Goal: Task Accomplishment & Management: Manage account settings

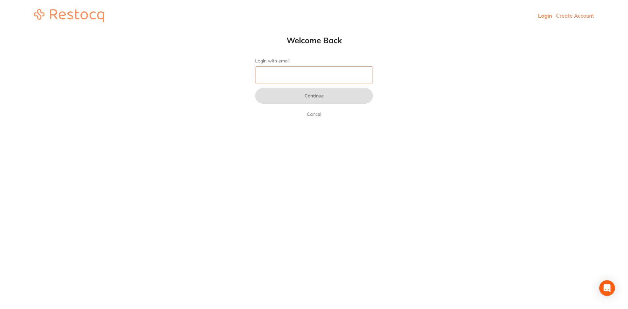
click at [286, 77] on input "Login with email" at bounding box center [314, 74] width 118 height 17
click at [299, 73] on input "info" at bounding box center [314, 74] width 118 height 17
drag, startPoint x: 268, startPoint y: 70, endPoint x: 272, endPoint y: 73, distance: 4.6
click at [268, 70] on input "info" at bounding box center [314, 74] width 118 height 17
type input "info@tindaledental.com.au"
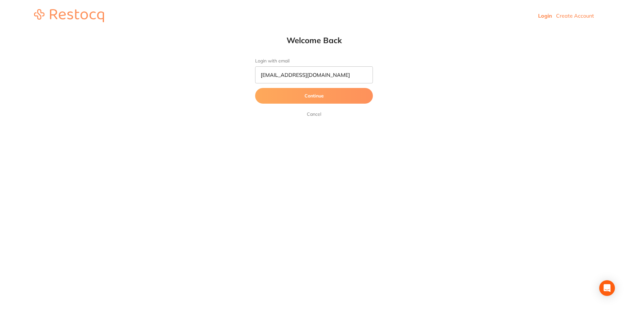
click at [300, 100] on button "Continue" at bounding box center [314, 96] width 118 height 16
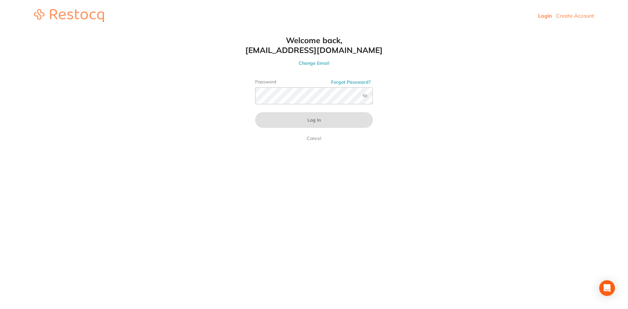
click at [275, 84] on label "Password" at bounding box center [314, 82] width 118 height 6
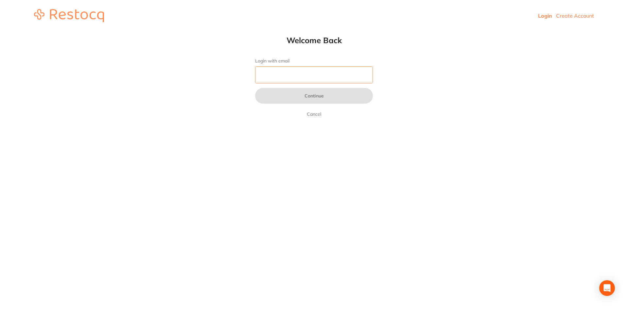
click at [294, 80] on input "Login with email" at bounding box center [314, 74] width 118 height 17
type input "[EMAIL_ADDRESS][DOMAIN_NAME]"
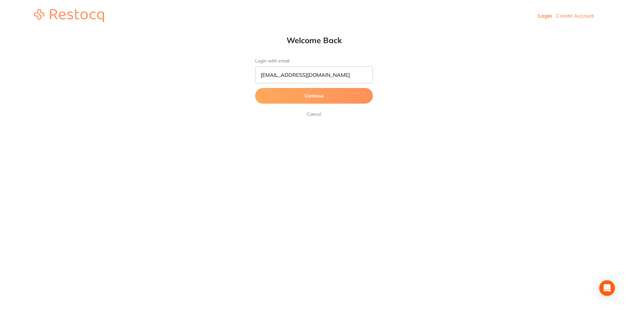
click at [302, 98] on button "Continue" at bounding box center [314, 96] width 118 height 16
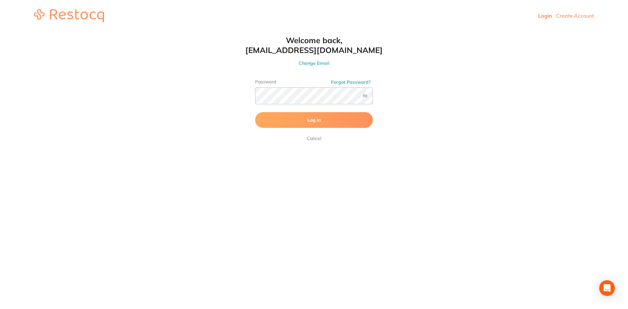
click at [311, 121] on span "Log In" at bounding box center [313, 120] width 13 height 6
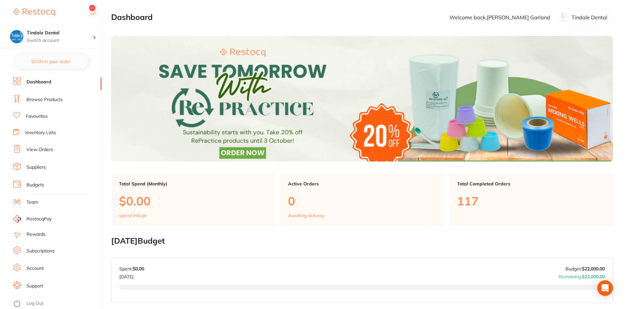
click at [42, 130] on link "Inventory Lists" at bounding box center [40, 132] width 31 height 7
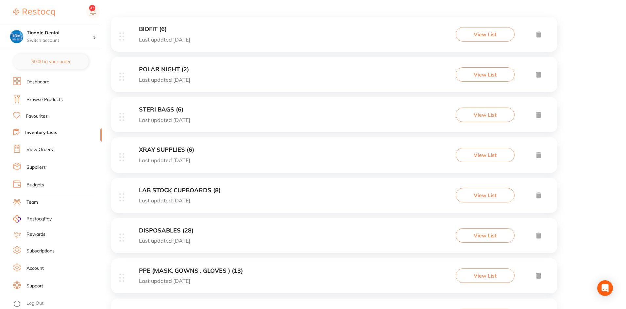
scroll to position [131, 0]
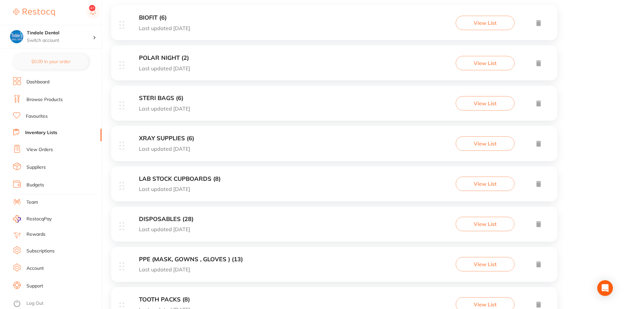
click at [182, 179] on h3 "LAB STOCK CUPBOARDS (8)" at bounding box center [180, 179] width 82 height 7
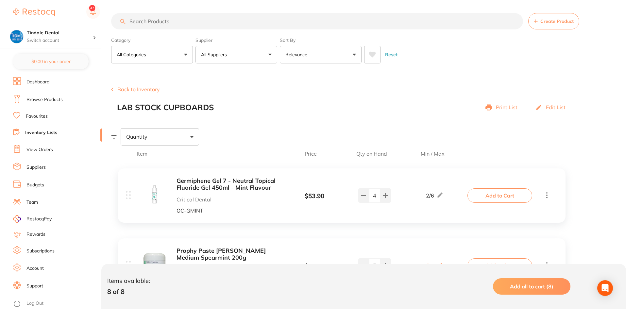
scroll to position [33, 0]
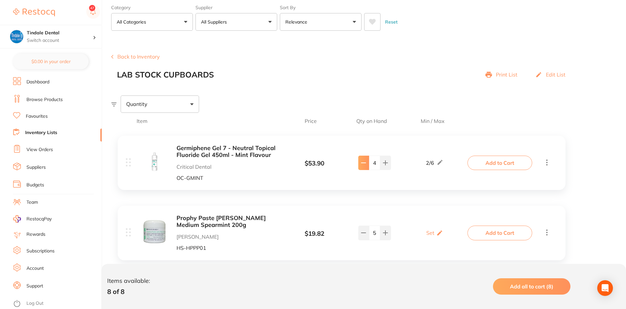
click at [363, 165] on icon at bounding box center [363, 162] width 5 height 5
type input "3"
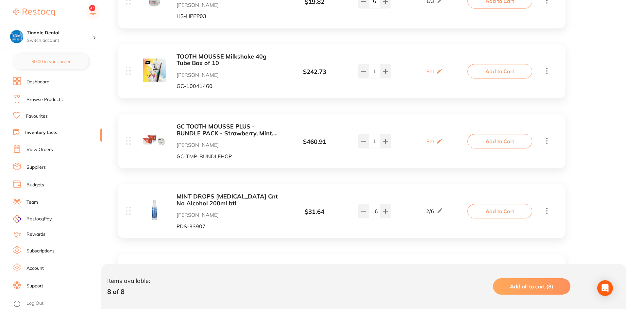
scroll to position [392, 0]
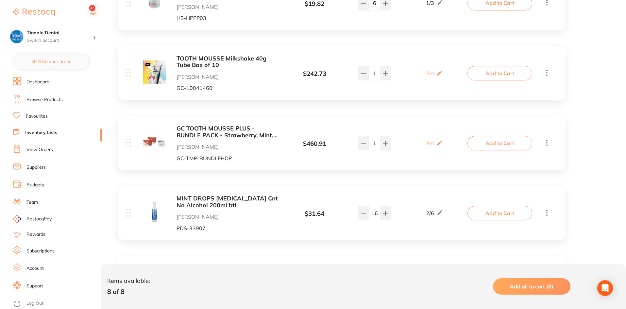
click at [51, 130] on link "Inventory Lists" at bounding box center [41, 132] width 32 height 7
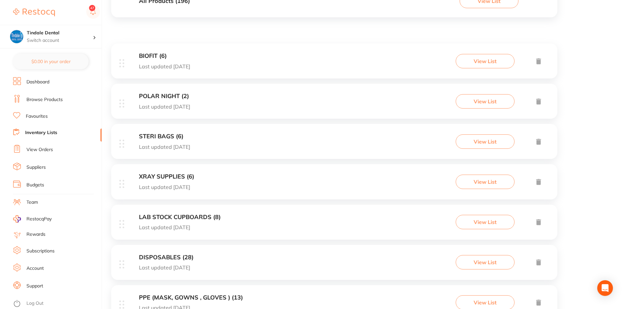
scroll to position [98, 0]
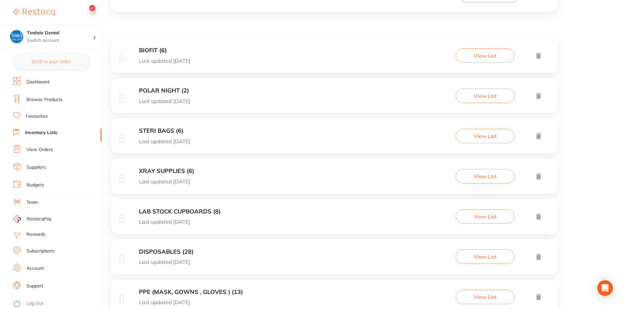
click at [165, 131] on h3 "STERI BAGS (6)" at bounding box center [164, 131] width 51 height 7
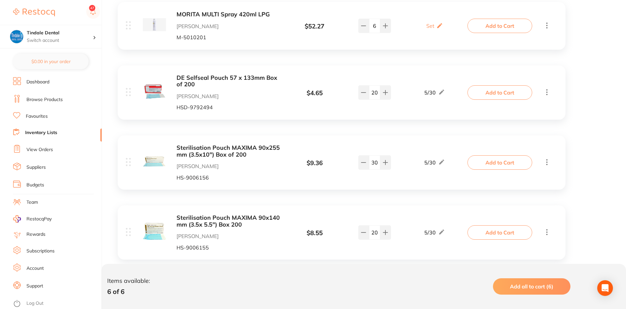
scroll to position [229, 0]
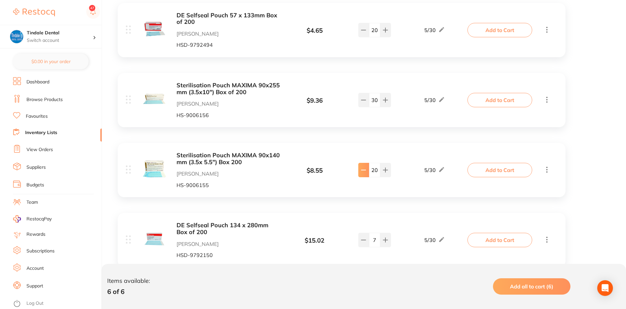
click at [364, 173] on icon at bounding box center [363, 169] width 5 height 5
type input "19"
click at [365, 245] on button at bounding box center [363, 240] width 11 height 14
type input "6"
click at [41, 129] on li "Inventory Lists" at bounding box center [57, 132] width 89 height 9
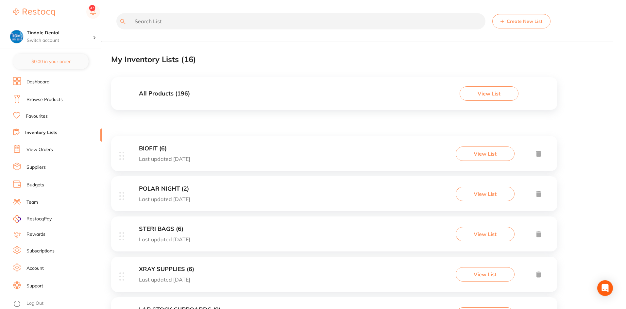
click at [38, 131] on link "Inventory Lists" at bounding box center [41, 132] width 32 height 7
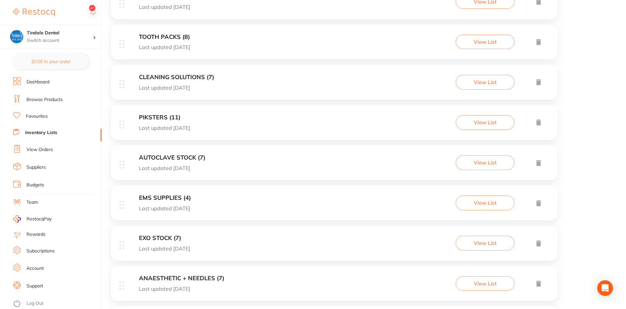
scroll to position [425, 0]
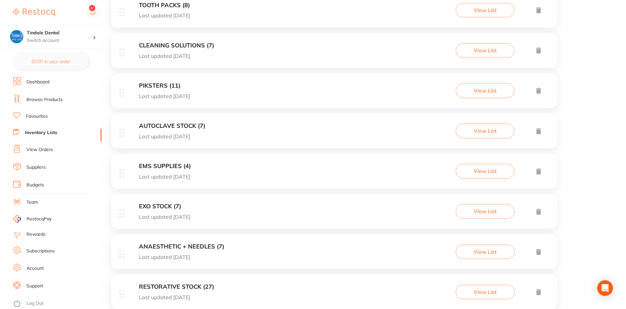
click at [147, 163] on h3 "EMS SUPPLIES (4)" at bounding box center [165, 166] width 52 height 7
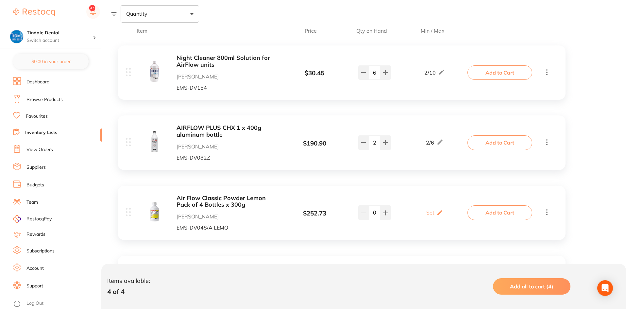
scroll to position [123, 0]
click at [363, 75] on icon at bounding box center [363, 72] width 5 height 5
type input "5"
click at [47, 132] on link "Inventory Lists" at bounding box center [41, 132] width 32 height 7
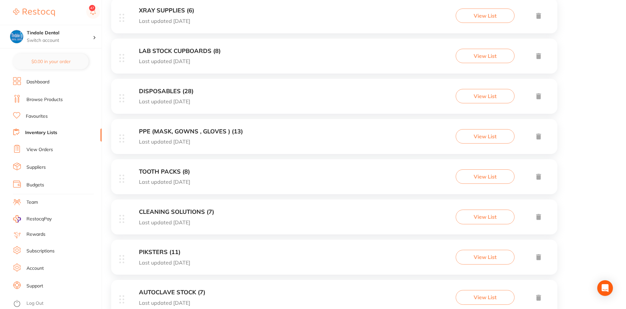
scroll to position [262, 0]
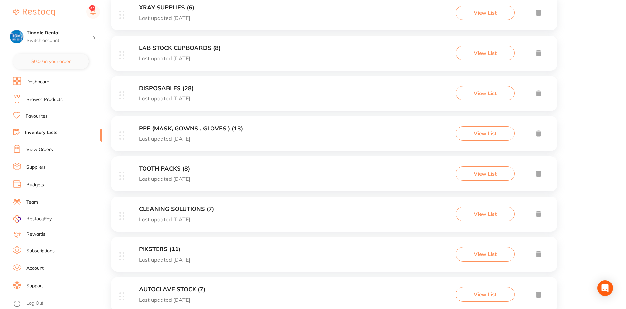
click at [189, 208] on h3 "CLEANING SOLUTIONS (7)" at bounding box center [176, 209] width 75 height 7
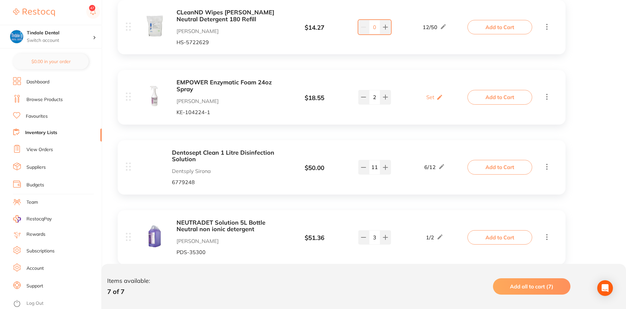
scroll to position [169, 0]
click at [360, 168] on button at bounding box center [363, 166] width 11 height 14
type input "10"
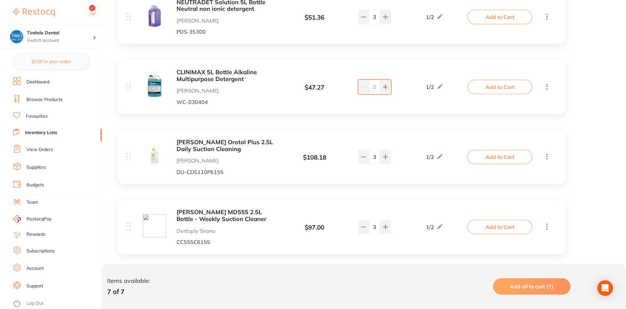
scroll to position [398, 0]
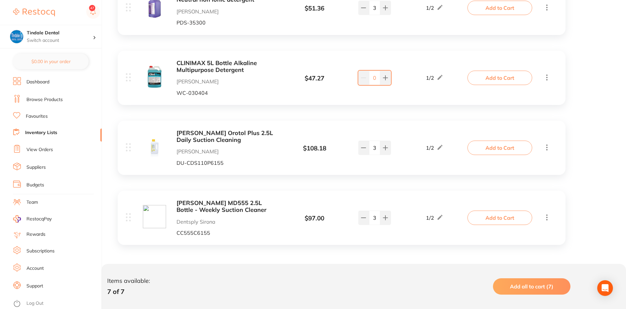
click at [41, 130] on link "Inventory Lists" at bounding box center [41, 132] width 32 height 7
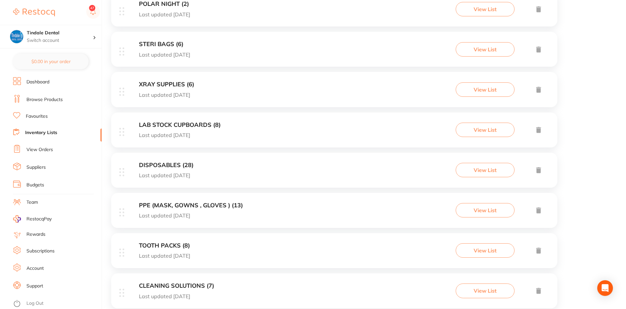
scroll to position [196, 0]
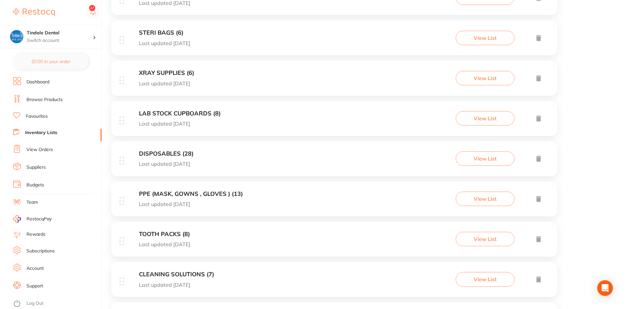
click at [165, 189] on div "PPE (MASK, GOWNS , GLOVES ) (13) Last updated [DATE] View List" at bounding box center [334, 198] width 446 height 35
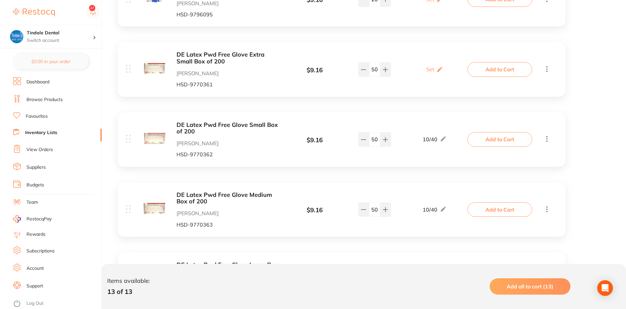
scroll to position [687, 0]
drag, startPoint x: 378, startPoint y: 208, endPoint x: 366, endPoint y: 202, distance: 13.2
click at [364, 209] on div "50" at bounding box center [374, 209] width 33 height 14
type input "40"
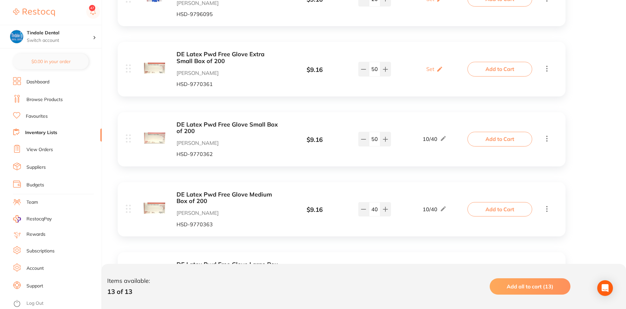
click at [41, 128] on li "Inventory Lists" at bounding box center [57, 132] width 89 height 9
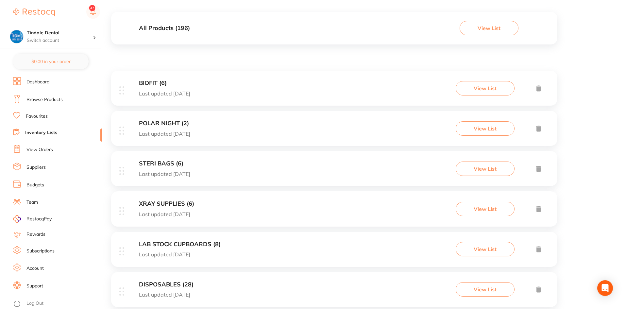
scroll to position [163, 0]
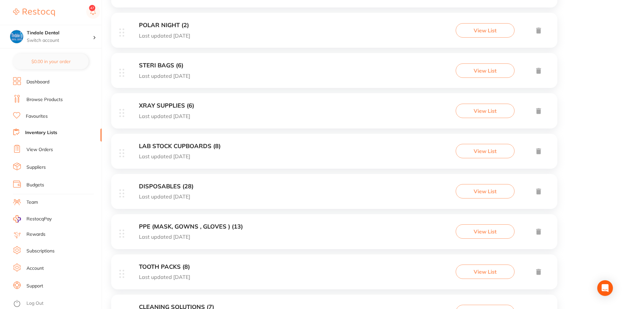
click at [195, 223] on h3 "PPE (MASK, GOWNS , GLOVES ) (13)" at bounding box center [191, 226] width 104 height 7
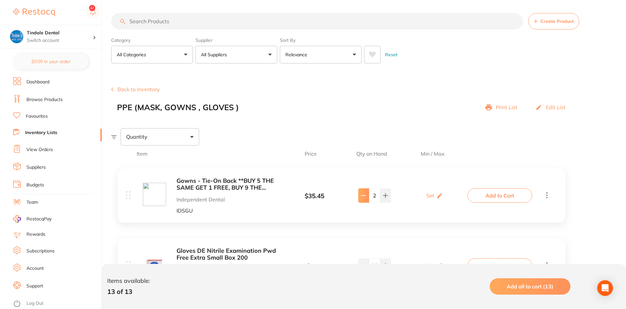
click at [360, 194] on button at bounding box center [363, 195] width 11 height 14
type input "1"
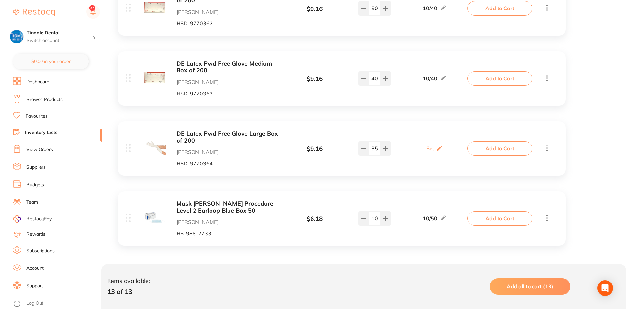
scroll to position [818, 0]
click at [45, 132] on link "Inventory Lists" at bounding box center [41, 132] width 32 height 7
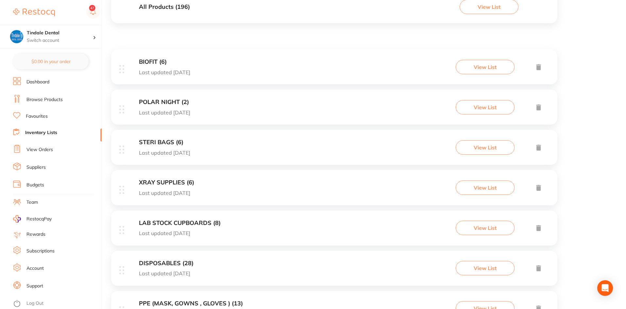
scroll to position [98, 0]
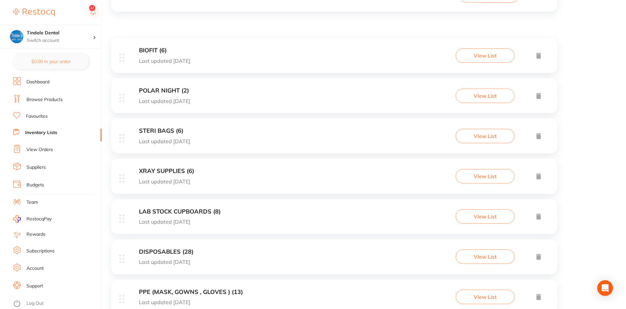
click at [162, 252] on h3 "DISPOSABLES (28)" at bounding box center [166, 251] width 55 height 7
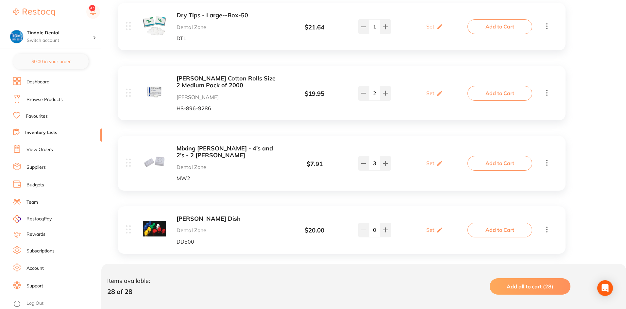
scroll to position [981, 0]
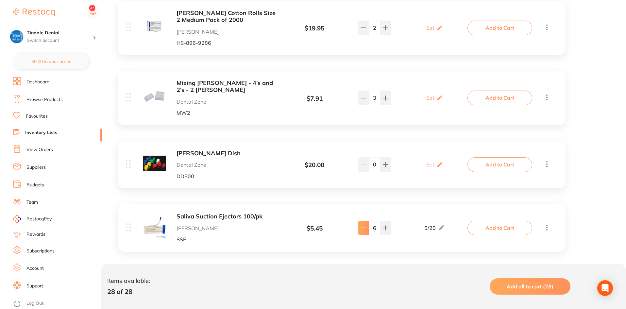
click at [358, 221] on button at bounding box center [363, 228] width 11 height 14
type input "5"
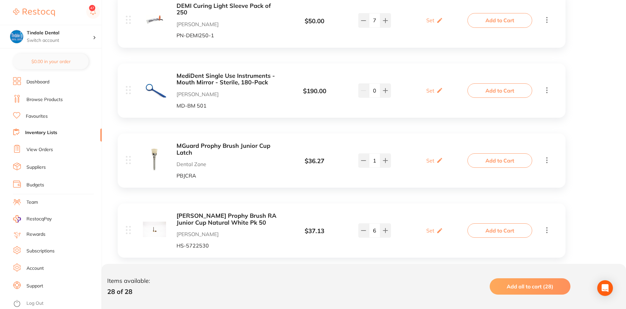
scroll to position [523, 0]
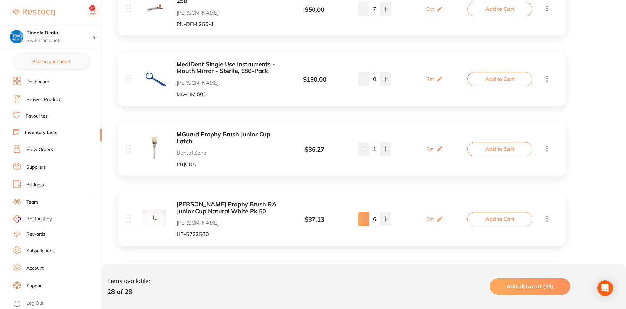
click at [365, 216] on icon at bounding box center [363, 218] width 5 height 5
type input "5"
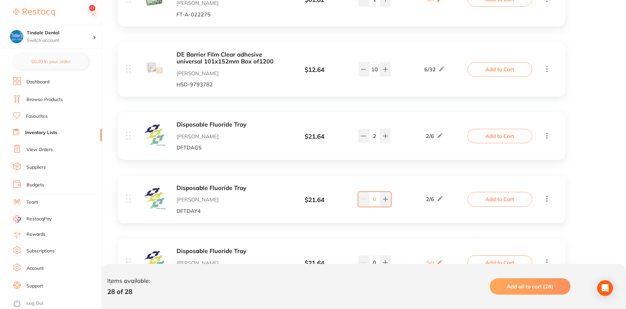
scroll to position [1765, 0]
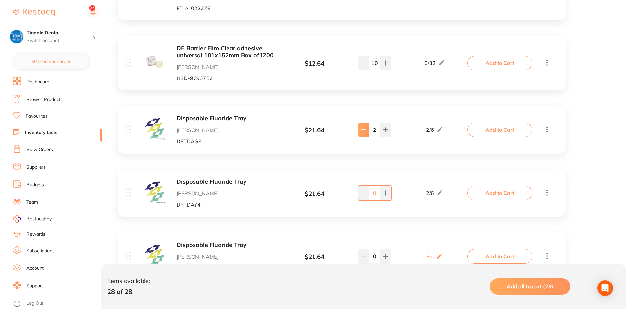
click at [367, 123] on button at bounding box center [363, 130] width 11 height 14
type input "1"
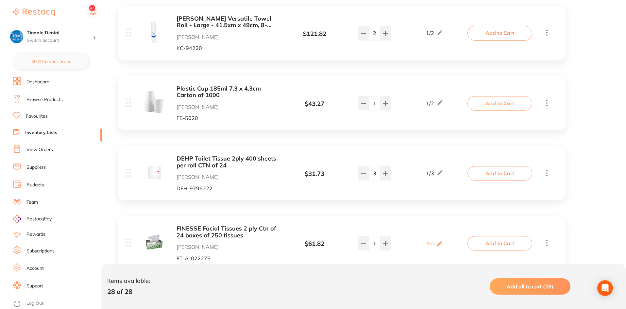
scroll to position [1504, 0]
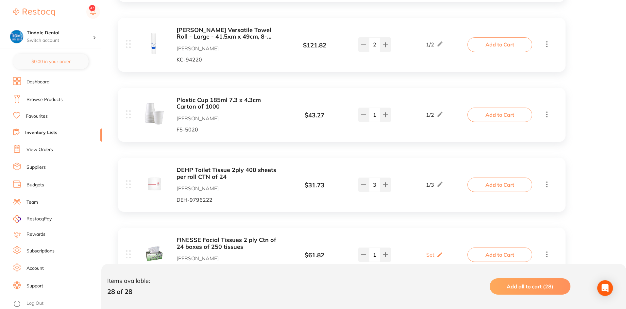
click at [33, 130] on link "Inventory Lists" at bounding box center [41, 132] width 32 height 7
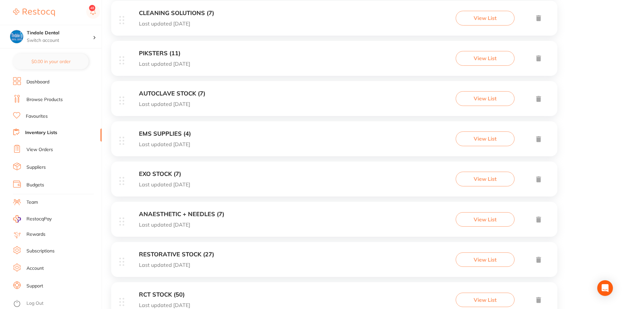
scroll to position [484, 0]
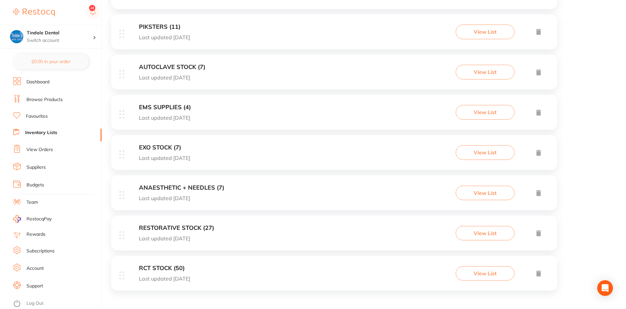
click at [164, 187] on h3 "ANAESTHETIC + NEEDLES (7)" at bounding box center [181, 187] width 85 height 7
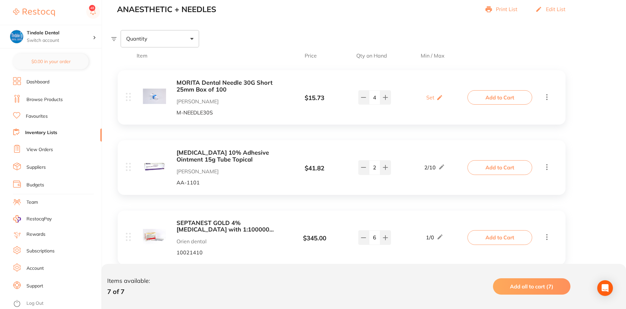
scroll to position [196, 0]
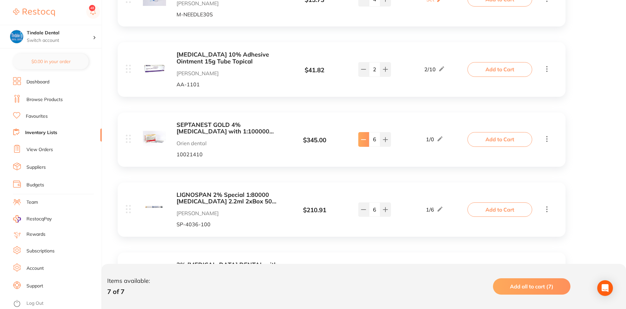
click at [366, 138] on button at bounding box center [363, 139] width 11 height 14
type input "5"
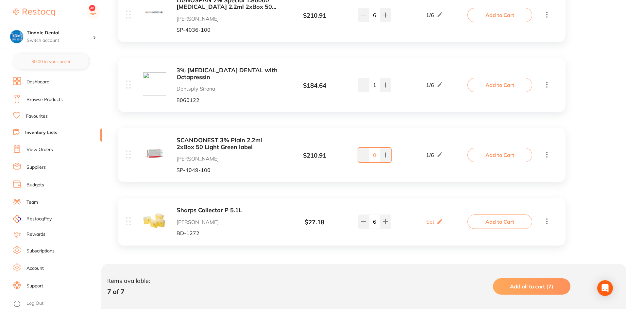
scroll to position [391, 0]
